Goal: Task Accomplishment & Management: Manage account settings

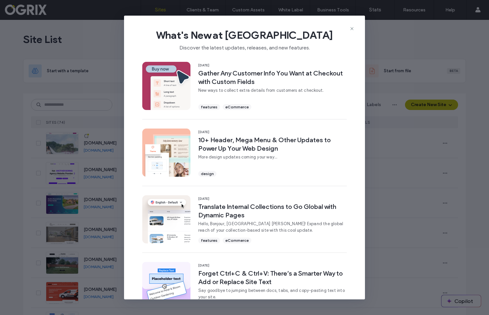
click at [351, 33] on span "What's New at Duda" at bounding box center [245, 35] width 220 height 13
click at [351, 28] on icon at bounding box center [352, 28] width 5 height 5
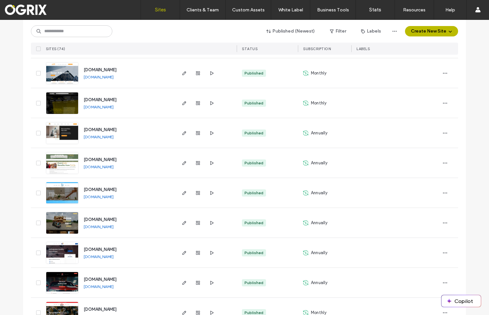
scroll to position [298, 0]
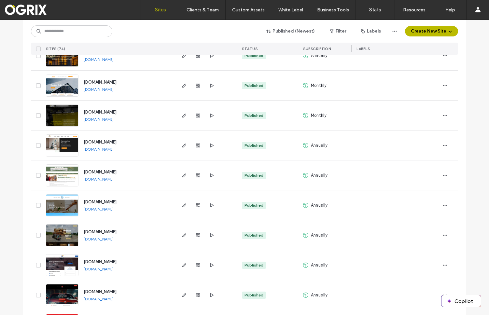
click at [99, 111] on span "www.ogrix.com" at bounding box center [100, 112] width 33 height 5
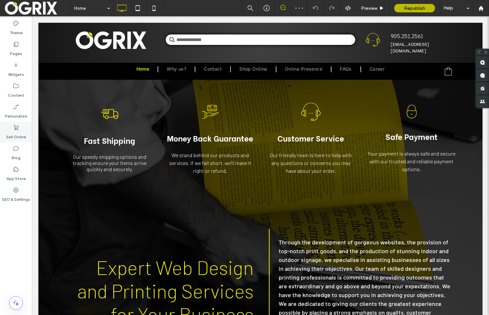
click at [18, 141] on div "Sell Online" at bounding box center [16, 132] width 32 height 21
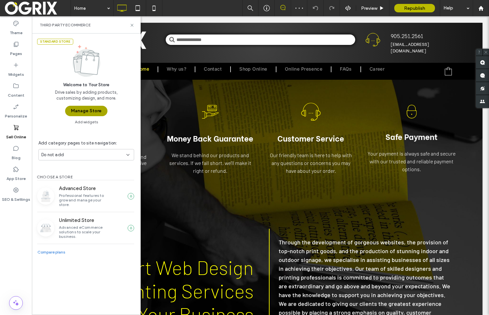
click at [66, 112] on button "Manage Store" at bounding box center [86, 111] width 42 height 10
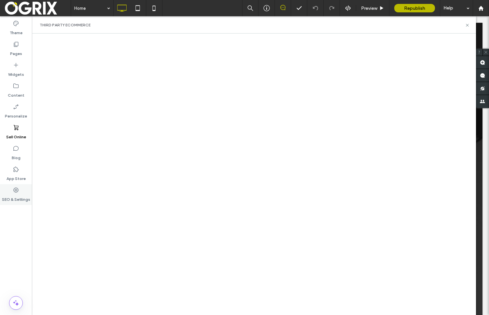
click at [23, 197] on label "SEO & Settings" at bounding box center [16, 198] width 28 height 9
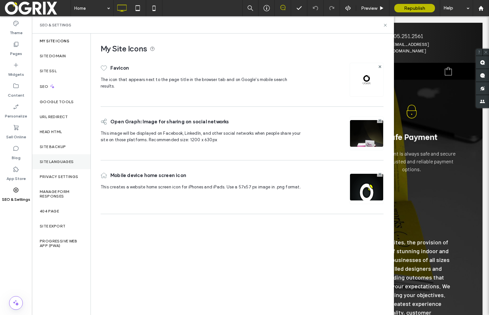
click at [65, 158] on div "Site Languages" at bounding box center [61, 161] width 59 height 15
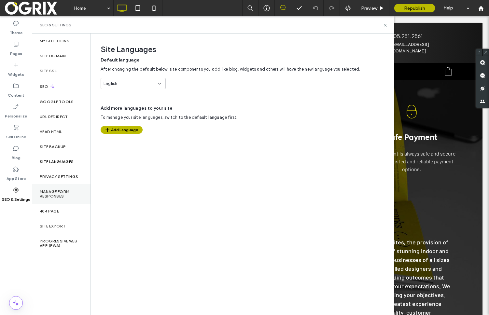
click at [63, 192] on label "Manage Form Responses" at bounding box center [61, 194] width 43 height 9
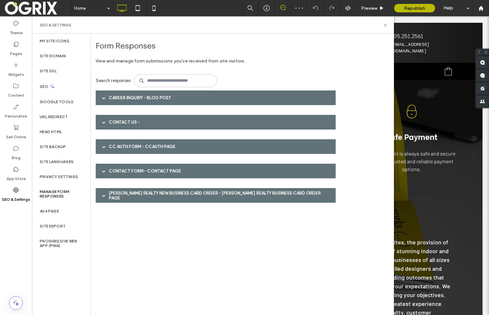
click at [149, 153] on div "CC Auth Form - CCAuth page" at bounding box center [216, 146] width 240 height 15
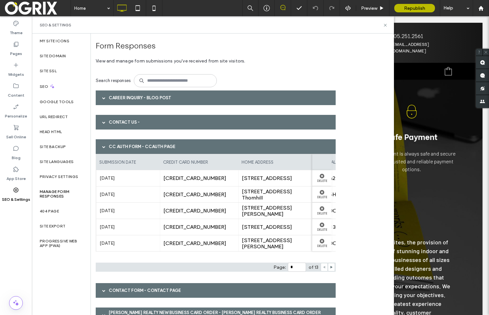
click at [178, 178] on span "[CREDIT_CARD_NUMBER]" at bounding box center [200, 178] width 72 height 6
click at [203, 182] on div "[CREDIT_CARD_NUMBER]" at bounding box center [199, 178] width 79 height 16
drag, startPoint x: 166, startPoint y: 178, endPoint x: 172, endPoint y: 179, distance: 6.3
click at [172, 179] on span "[CREDIT_CARD_NUMBER]" at bounding box center [200, 178] width 72 height 6
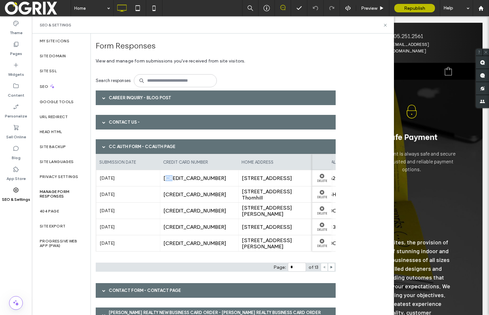
click at [172, 179] on span "[CREDIT_CARD_NUMBER]" at bounding box center [200, 178] width 72 height 6
click at [174, 178] on span "[CREDIT_CARD_NUMBER]" at bounding box center [200, 178] width 72 height 6
drag, startPoint x: 170, startPoint y: 177, endPoint x: 179, endPoint y: 176, distance: 8.9
click at [179, 176] on span "[CREDIT_CARD_NUMBER]" at bounding box center [200, 178] width 72 height 6
click at [177, 179] on span "[CREDIT_CARD_NUMBER]" at bounding box center [200, 178] width 72 height 6
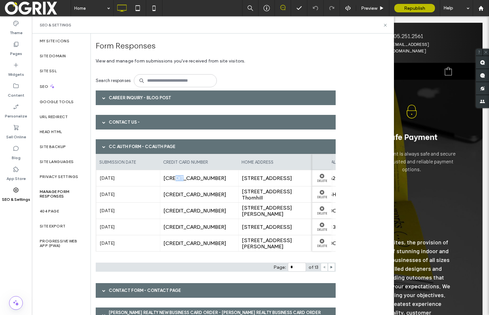
drag, startPoint x: 177, startPoint y: 178, endPoint x: 184, endPoint y: 180, distance: 7.7
click at [184, 180] on span "[CREDIT_CARD_NUMBER]" at bounding box center [200, 178] width 72 height 6
click at [185, 179] on span "[CREDIT_CARD_NUMBER]" at bounding box center [200, 178] width 72 height 6
drag, startPoint x: 186, startPoint y: 178, endPoint x: 199, endPoint y: 179, distance: 13.1
click at [199, 179] on span "[CREDIT_CARD_NUMBER]" at bounding box center [200, 178] width 72 height 6
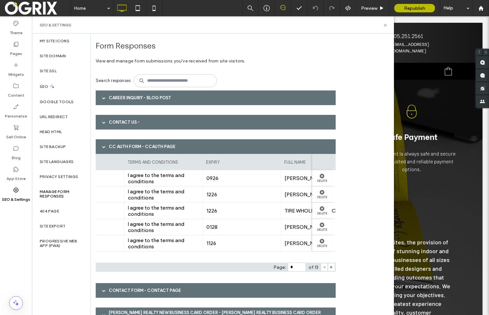
scroll to position [0, 377]
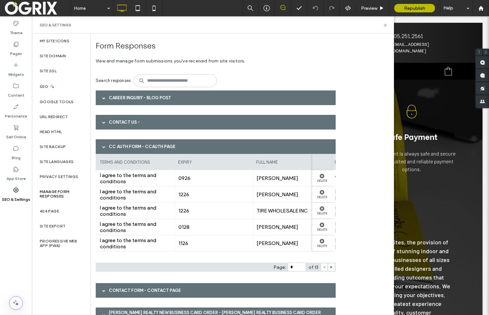
click at [177, 143] on div "CC Auth Form - CCAuth page" at bounding box center [216, 146] width 240 height 15
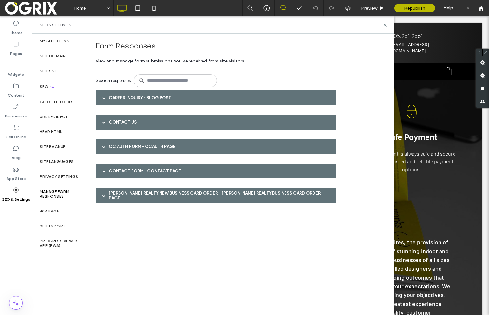
click at [174, 166] on div "Contact Form - Contact page" at bounding box center [216, 171] width 240 height 15
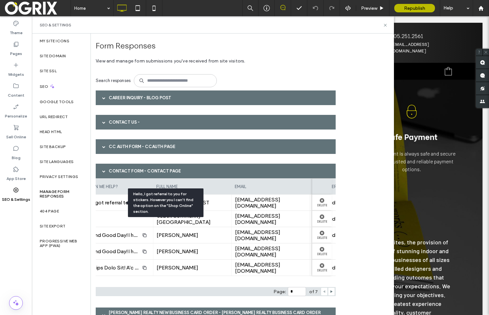
scroll to position [0, 179]
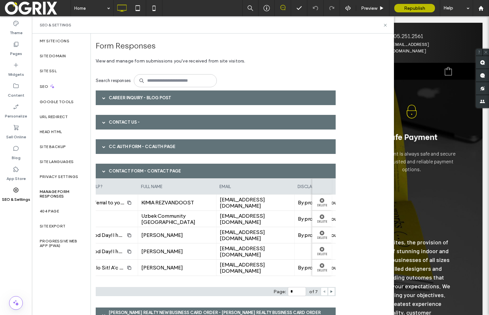
click at [119, 173] on div "Contact Form - Contact page" at bounding box center [216, 171] width 240 height 15
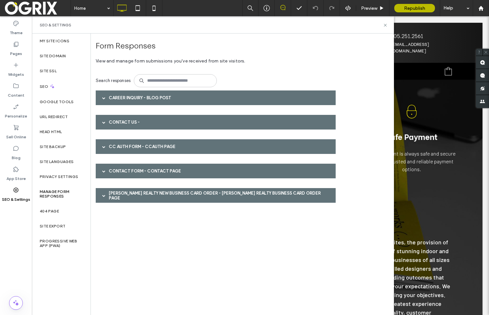
click at [124, 189] on div "[PERSON_NAME] Realty New Business Card Order - [PERSON_NAME] Realty Business ca…" at bounding box center [216, 195] width 240 height 15
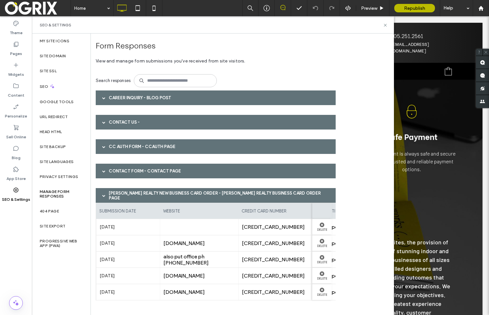
click at [124, 189] on div "[PERSON_NAME] Realty New Business Card Order - [PERSON_NAME] Realty Business ca…" at bounding box center [216, 195] width 240 height 15
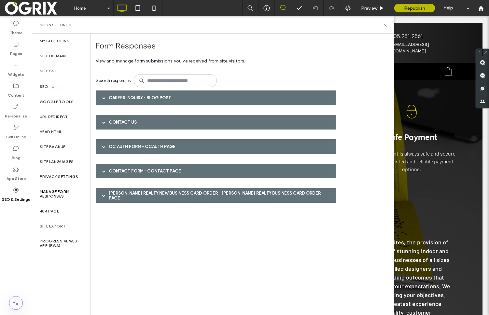
click at [149, 146] on div "CC Auth Form - CCAuth page" at bounding box center [216, 146] width 240 height 15
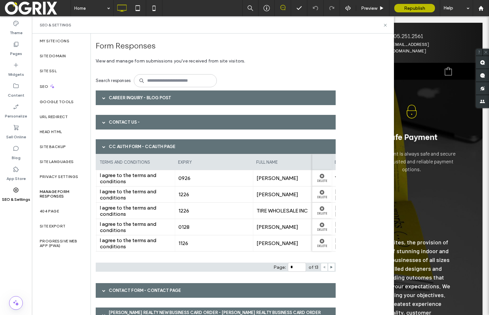
click at [149, 146] on div "CC Auth Form - CCAuth page" at bounding box center [216, 146] width 240 height 15
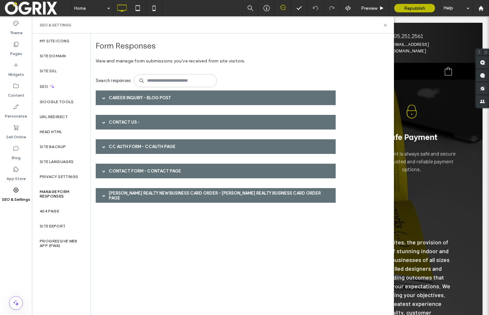
click at [150, 131] on div "Career inquiry - Blog Post Contact Us - CC Auth Form - CCAuth page submission d…" at bounding box center [218, 152] width 244 height 122
click at [151, 126] on div "Contact Us -" at bounding box center [216, 122] width 240 height 15
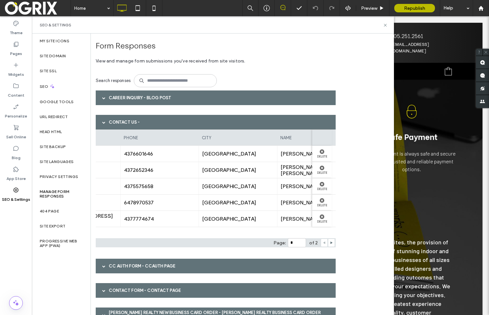
scroll to position [0, 0]
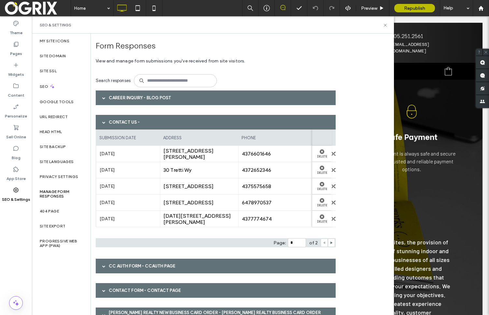
click at [162, 122] on div "Contact Us -" at bounding box center [216, 122] width 240 height 15
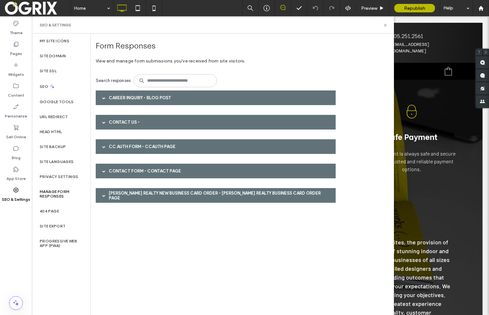
click at [160, 105] on div "Career inquiry - Blog Post Contact Us - submission date address phone city name…" at bounding box center [218, 152] width 244 height 122
click at [160, 102] on div "Career inquiry - Blog Post" at bounding box center [216, 98] width 240 height 15
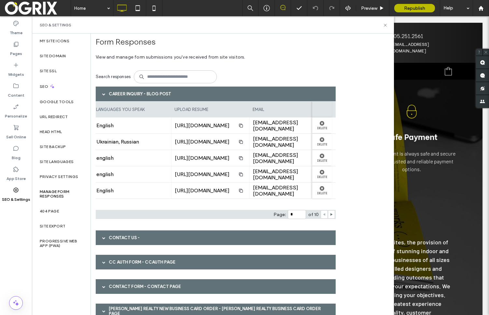
scroll to position [0, 554]
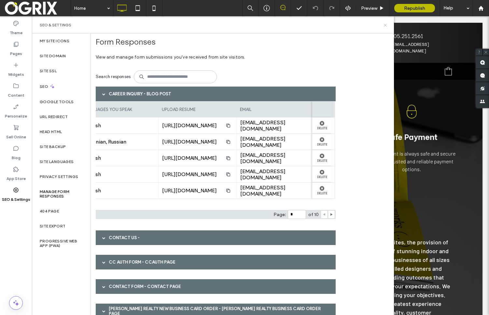
click at [386, 26] on icon at bounding box center [385, 25] width 5 height 5
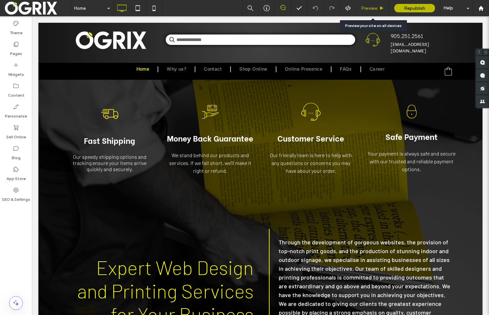
click at [376, 11] on div "Preview" at bounding box center [372, 8] width 33 height 16
click at [370, 11] on div "Preview" at bounding box center [372, 8] width 33 height 16
click at [371, 5] on div "Preview" at bounding box center [372, 8] width 33 height 16
